Goal: Check status: Check status

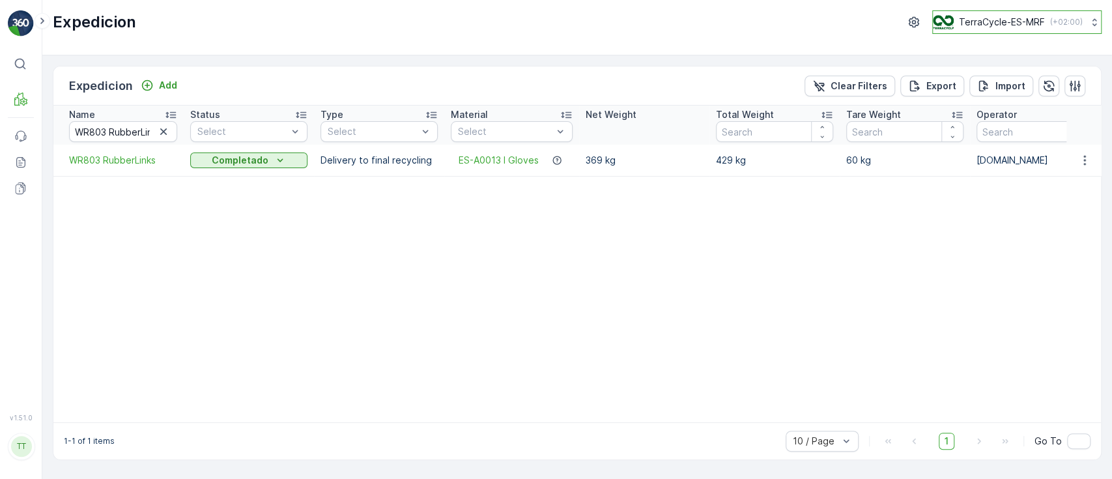
click at [1010, 19] on p "TerraCycle-ES-MRF" at bounding box center [1002, 22] width 86 height 13
type input "fr"
click at [975, 91] on span "Europe/[GEOGRAPHIC_DATA] (+02:00)" at bounding box center [1013, 92] width 145 height 10
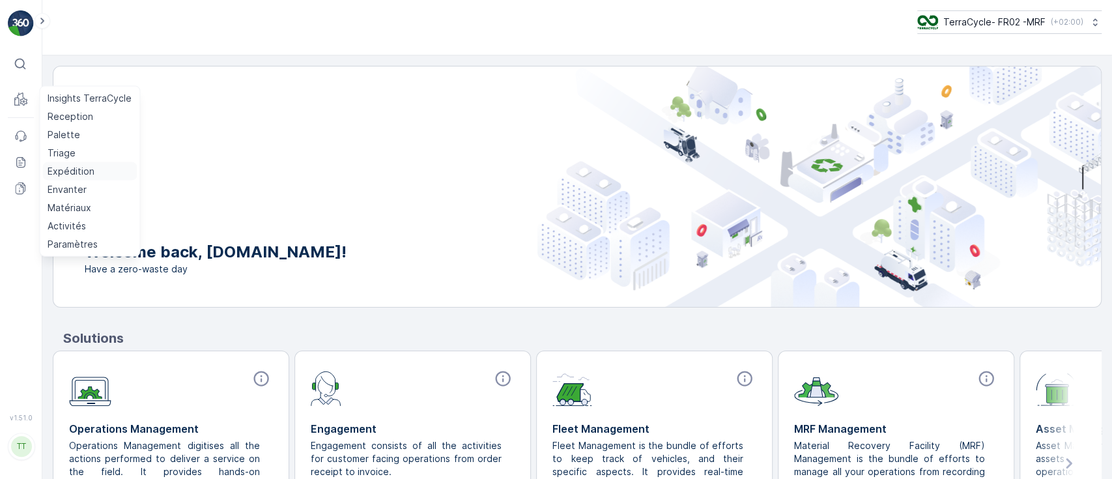
click at [76, 175] on p "Expédition" at bounding box center [71, 171] width 47 height 13
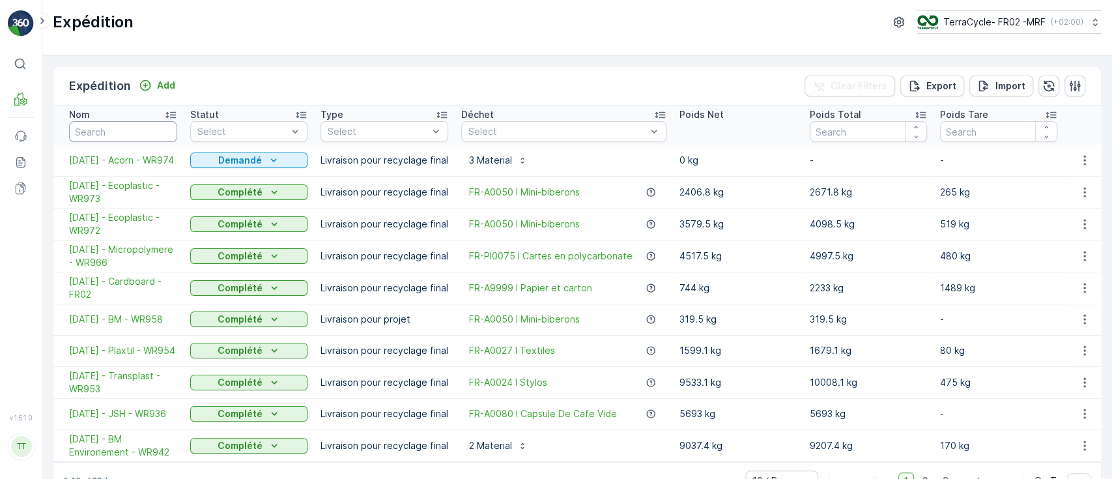
click at [102, 132] on input "text" at bounding box center [123, 131] width 108 height 21
type input "922"
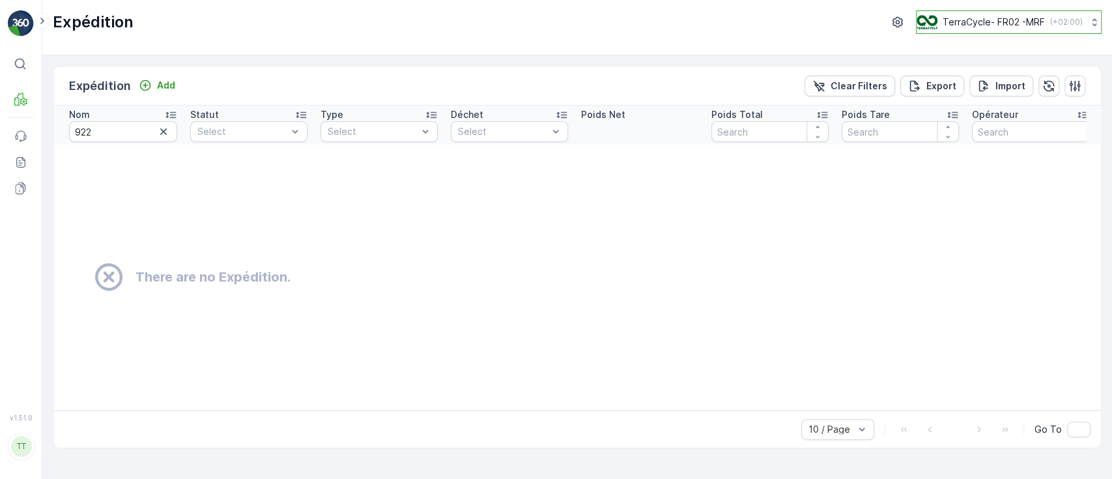
click at [984, 11] on button "TerraCycle- FR02 -MRF ( +02:00 )" at bounding box center [1009, 21] width 186 height 23
type input "uk"
click at [974, 117] on span "Europe/London (+01:00)" at bounding box center [997, 120] width 145 height 10
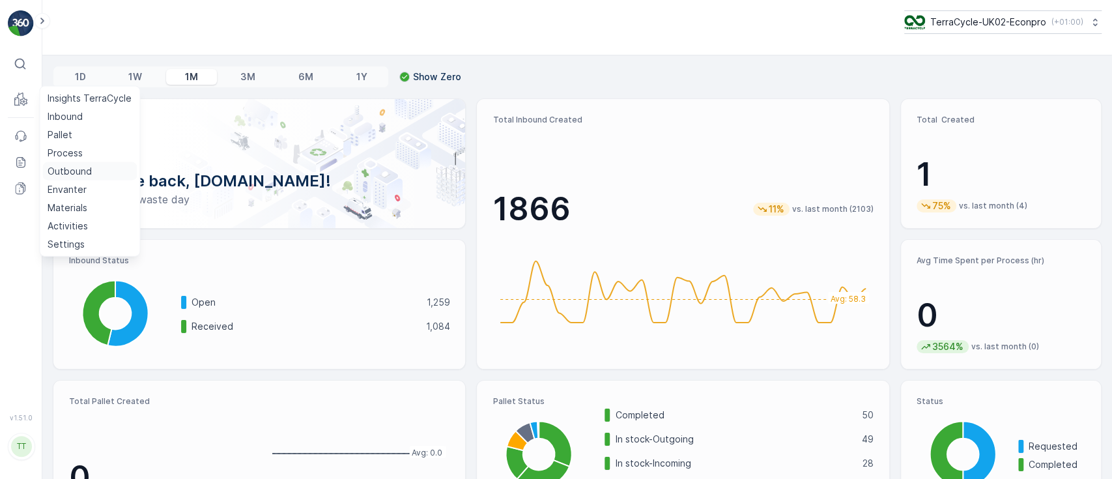
click at [80, 169] on p "Outbound" at bounding box center [70, 171] width 44 height 13
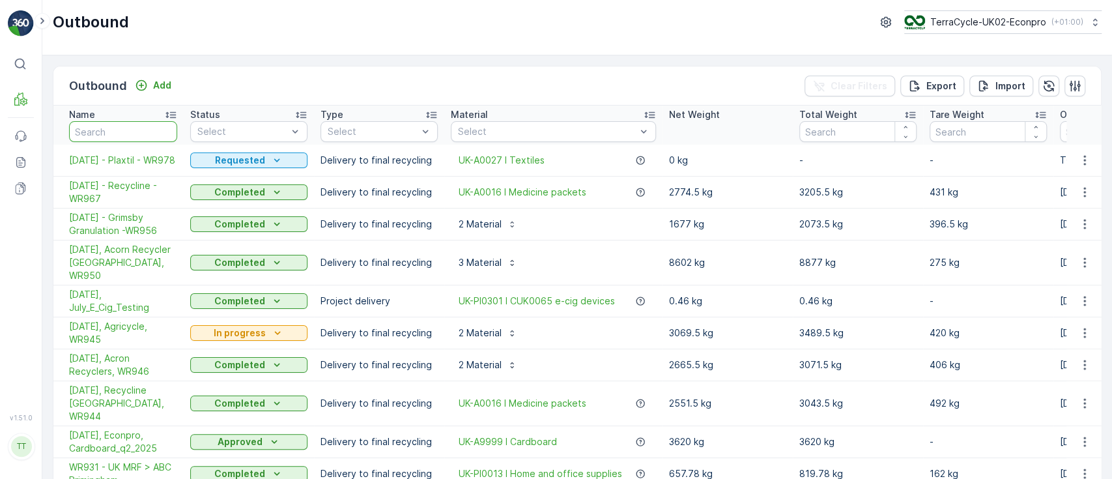
click at [120, 132] on input "text" at bounding box center [123, 131] width 108 height 21
type input "922"
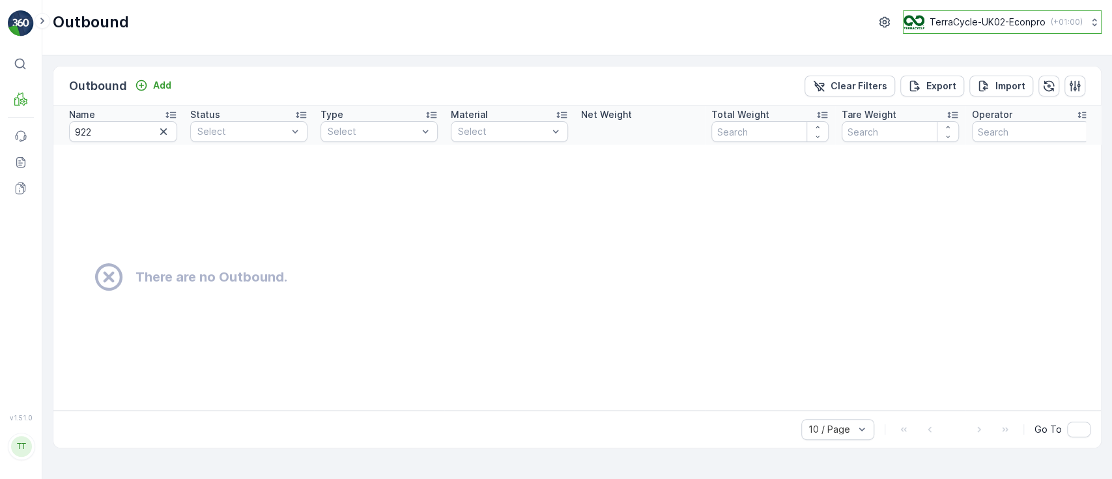
click at [972, 22] on p "TerraCycle-UK02-Econpro" at bounding box center [987, 22] width 116 height 13
type input "es"
click at [960, 87] on span "Europe/Madrid (+02:00)" at bounding box center [984, 92] width 145 height 10
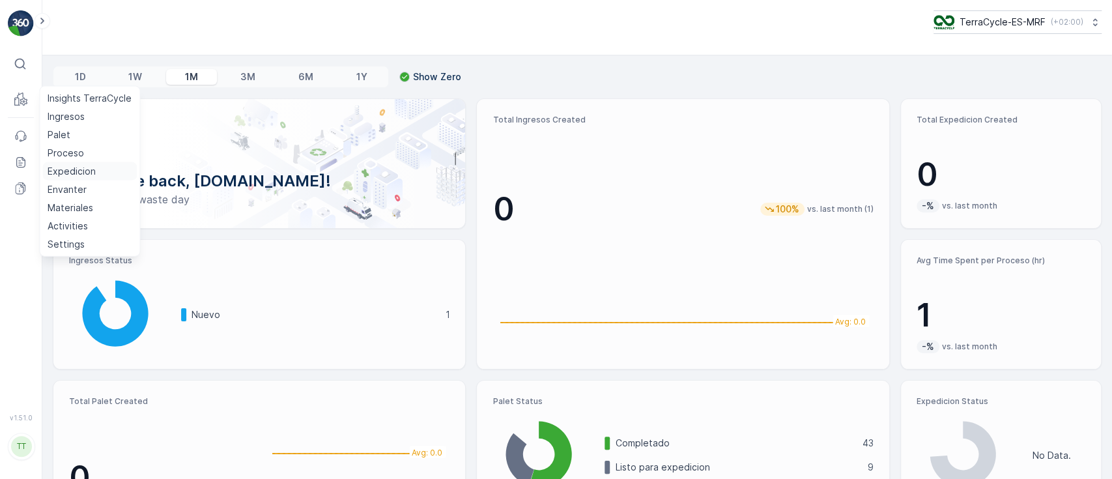
click at [72, 167] on p "Expedicion" at bounding box center [72, 171] width 48 height 13
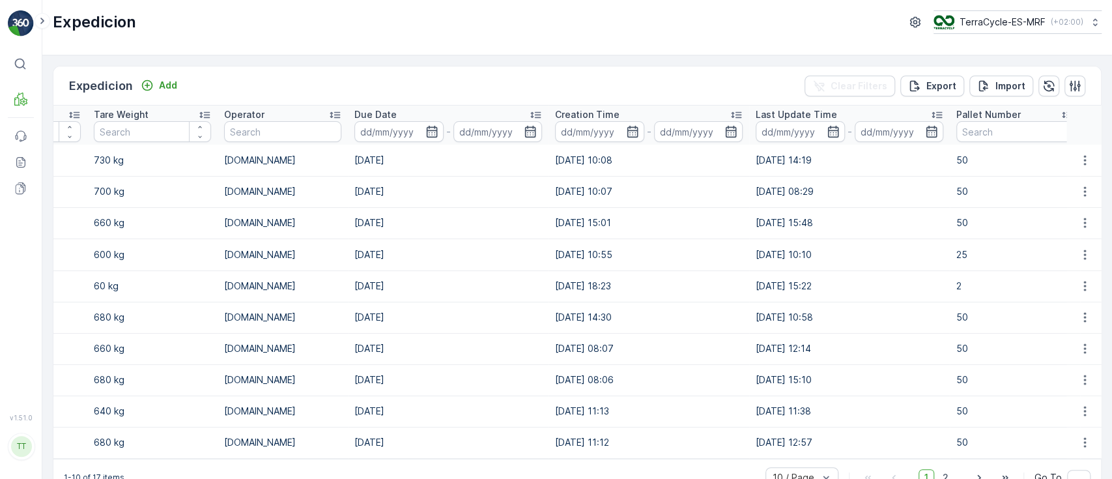
scroll to position [0, 828]
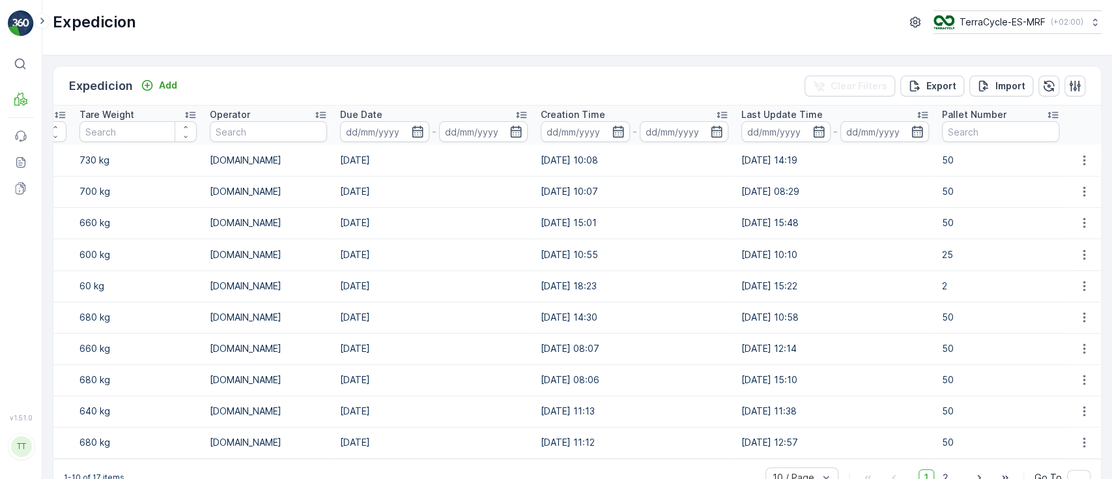
click at [1103, 189] on div "Expedicion Add Clear Filters Export Import Name Status Select Type Select Mater…" at bounding box center [576, 266] width 1069 height 423
click at [1082, 221] on icon "button" at bounding box center [1083, 222] width 13 height 13
click at [1061, 238] on span "See More Details" at bounding box center [1052, 241] width 76 height 13
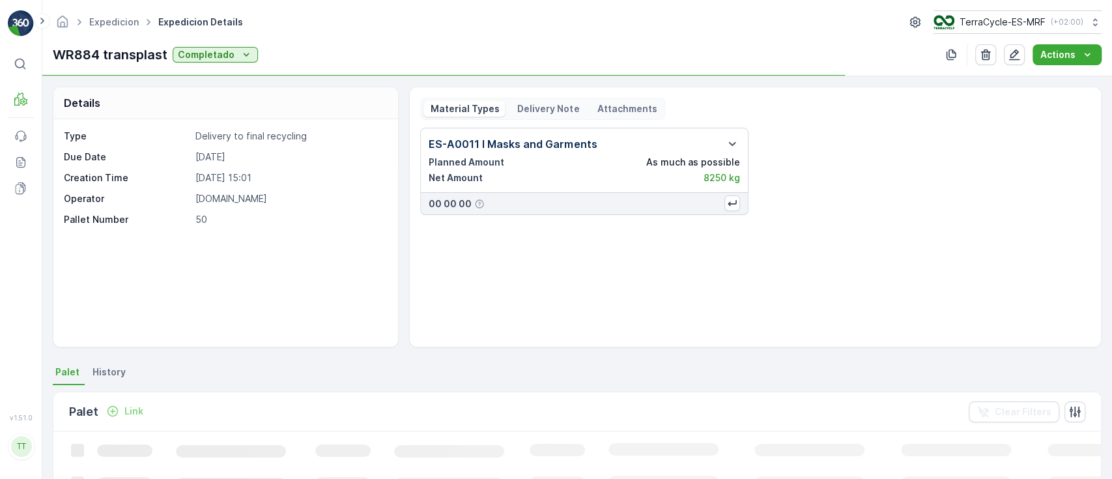
click at [558, 375] on ul "Palet History" at bounding box center [577, 374] width 1048 height 22
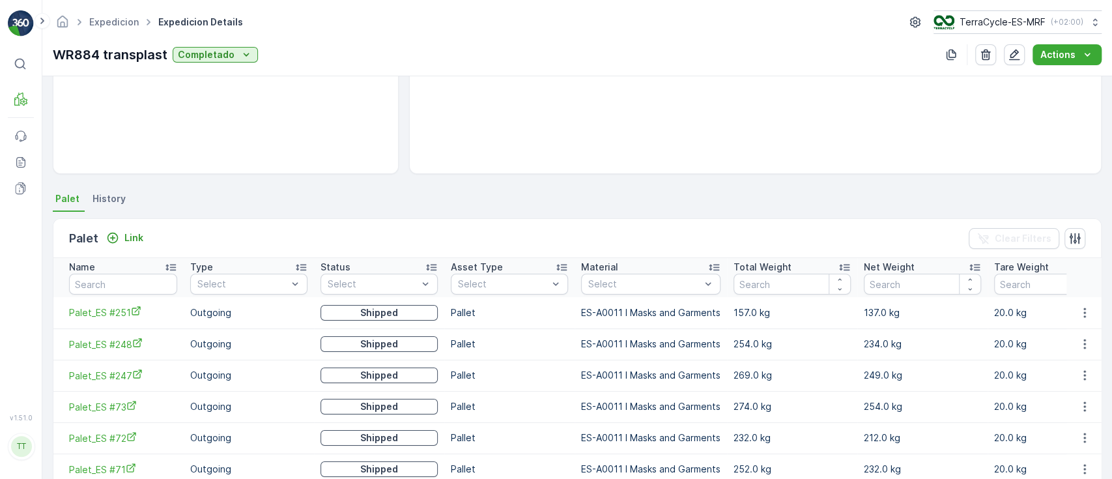
scroll to position [208, 0]
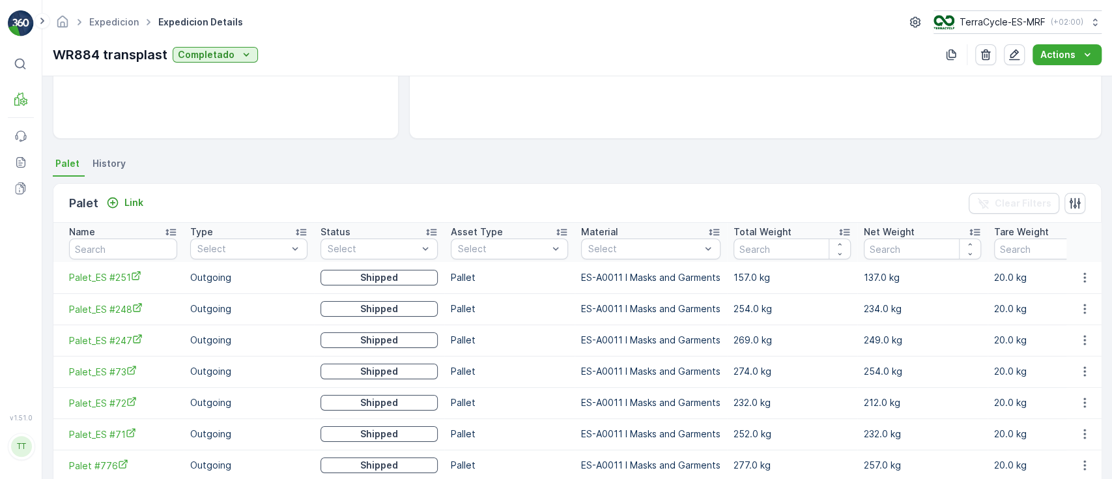
click at [656, 415] on td "ES-A0011 I Masks and Garments" at bounding box center [650, 402] width 152 height 31
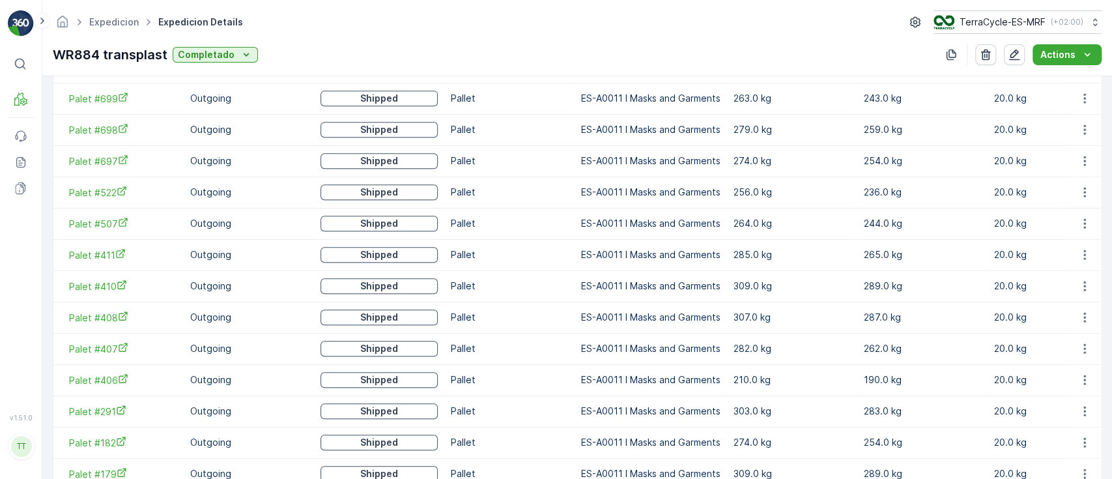
scroll to position [1084, 0]
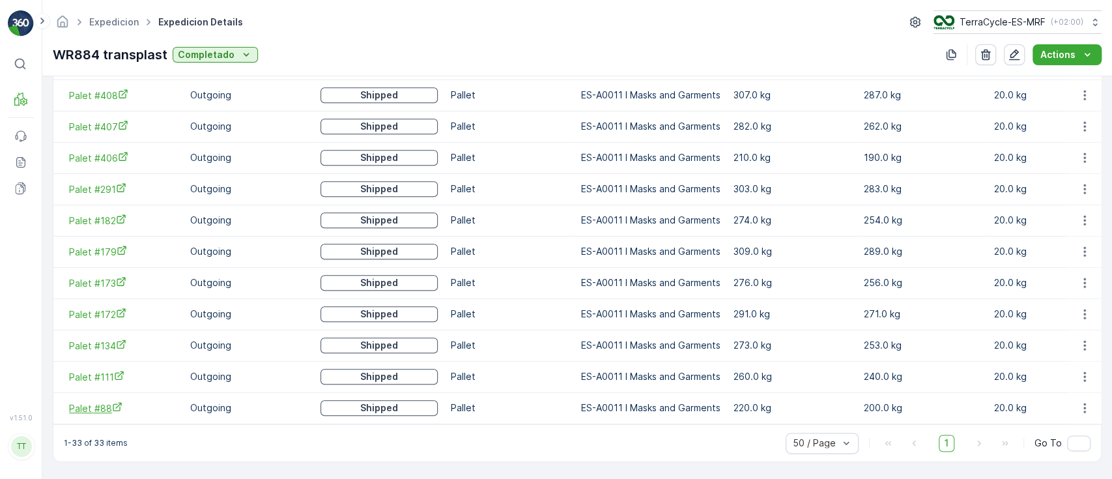
click at [81, 403] on span "Palet #88" at bounding box center [123, 408] width 108 height 14
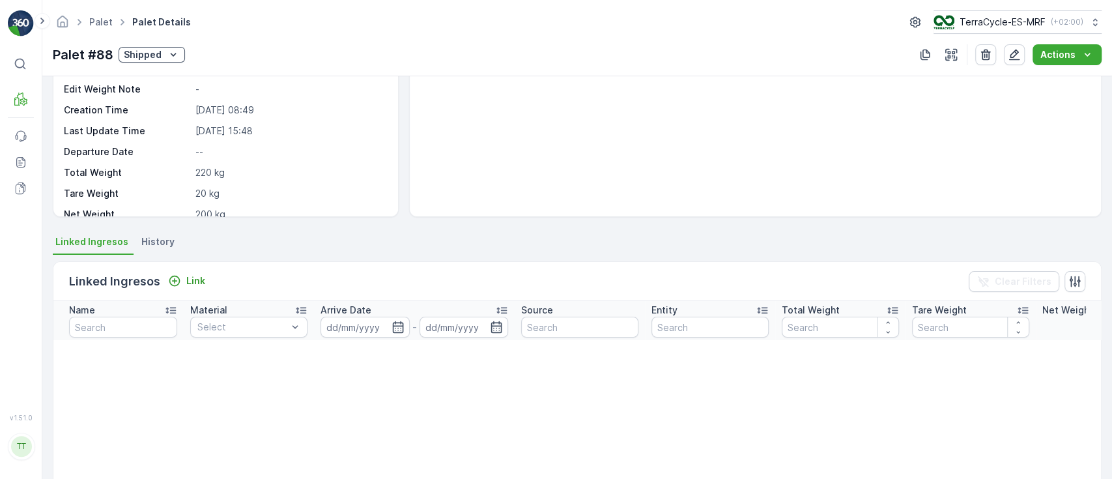
scroll to position [289, 0]
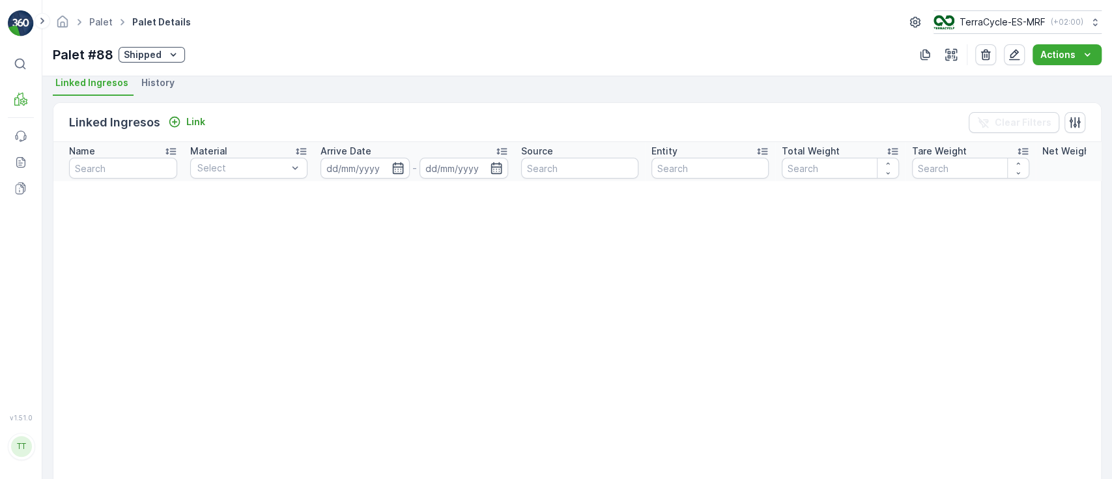
click at [146, 80] on span "History" at bounding box center [157, 82] width 33 height 13
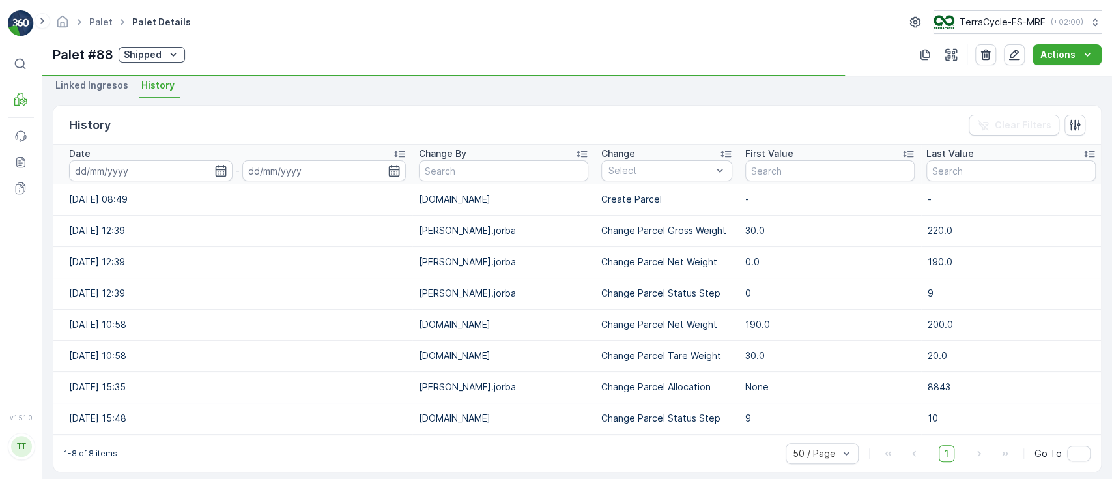
scroll to position [287, 0]
